Goal: Transaction & Acquisition: Purchase product/service

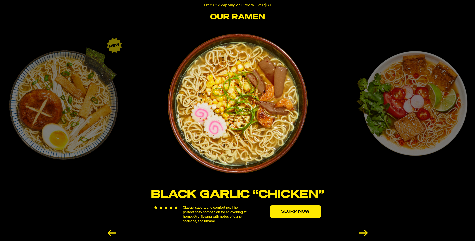
scroll to position [826, 0]
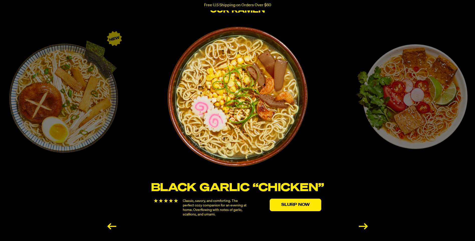
click at [226, 119] on img "1 / 6" at bounding box center [237, 96] width 141 height 141
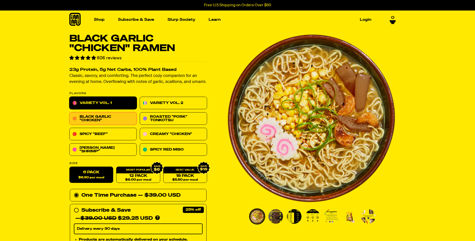
click at [91, 102] on link "Variety Vol. 1" at bounding box center [102, 103] width 67 height 13
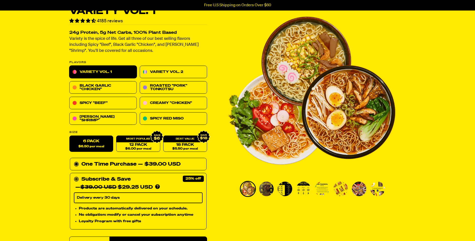
scroll to position [50, 0]
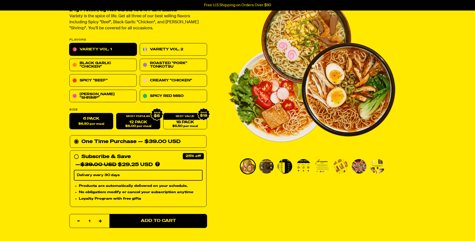
click at [137, 124] on link "12 Pack $6.00 per meal" at bounding box center [138, 121] width 44 height 16
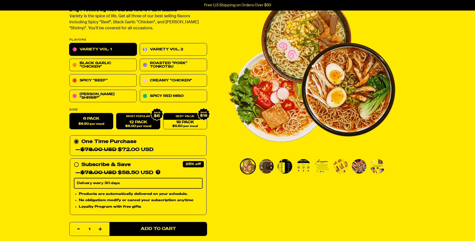
click at [96, 123] on span "$6.50 per meal" at bounding box center [91, 123] width 26 height 3
click at [70, 113] on input "6 Pack $6.50 per meal" at bounding box center [69, 113] width 0 height 0
radio input "true"
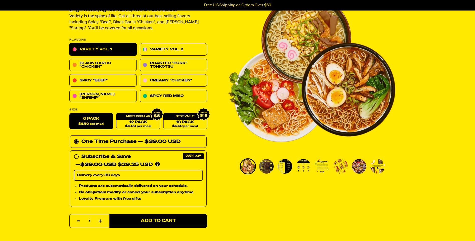
scroll to position [0, 0]
